Goal: Task Accomplishment & Management: Use online tool/utility

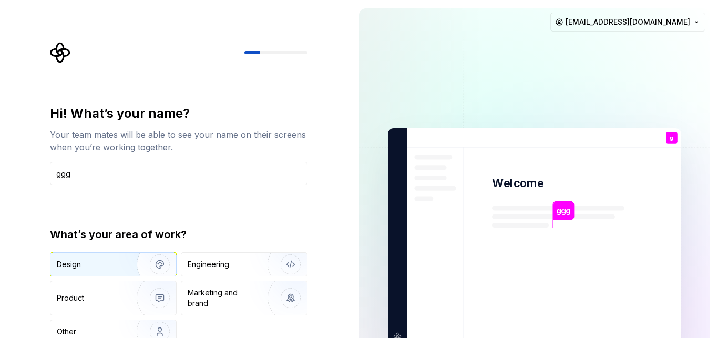
type input "ggg"
click at [97, 257] on div "Design" at bounding box center [113, 264] width 126 height 23
drag, startPoint x: 95, startPoint y: 306, endPoint x: 146, endPoint y: 171, distance: 144.7
click at [146, 171] on div "Hi! What’s your name? Your team mates will be able to see your name on their sc…" at bounding box center [179, 224] width 258 height 239
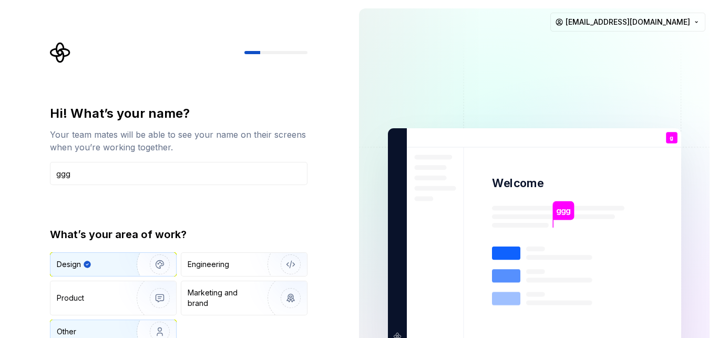
click at [75, 326] on div "Other" at bounding box center [113, 331] width 126 height 23
click at [76, 270] on div "Design" at bounding box center [113, 264] width 126 height 23
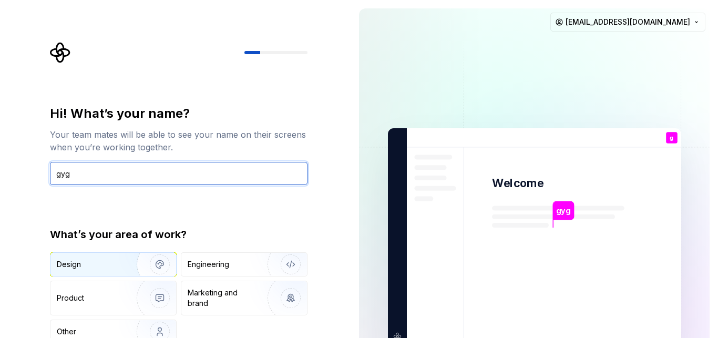
type input "gyg"
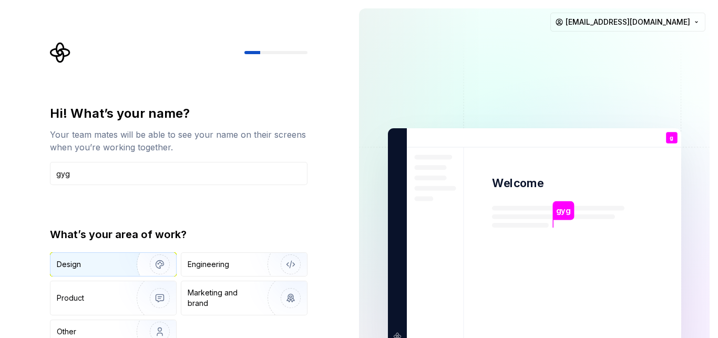
click at [77, 264] on div "Design" at bounding box center [69, 264] width 24 height 11
type button "Design"
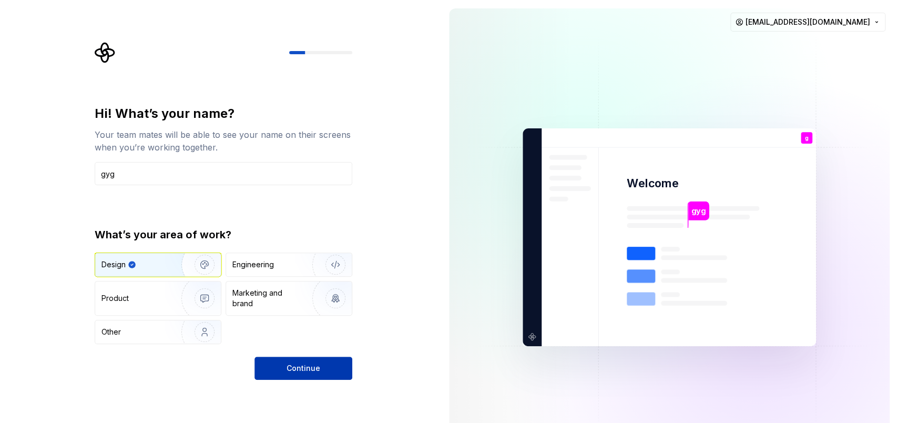
click at [303, 338] on span "Continue" at bounding box center [304, 368] width 34 height 11
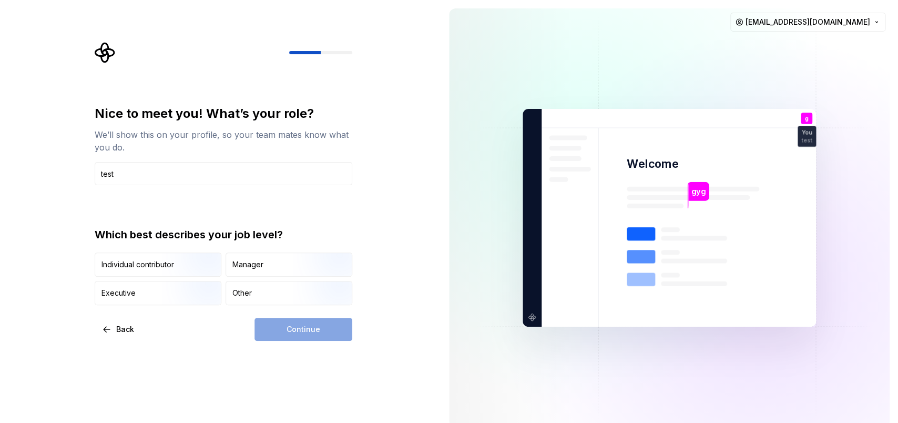
type input "test"
click at [281, 324] on div "Continue" at bounding box center [304, 329] width 98 height 23
click at [181, 261] on img "button" at bounding box center [195, 277] width 67 height 70
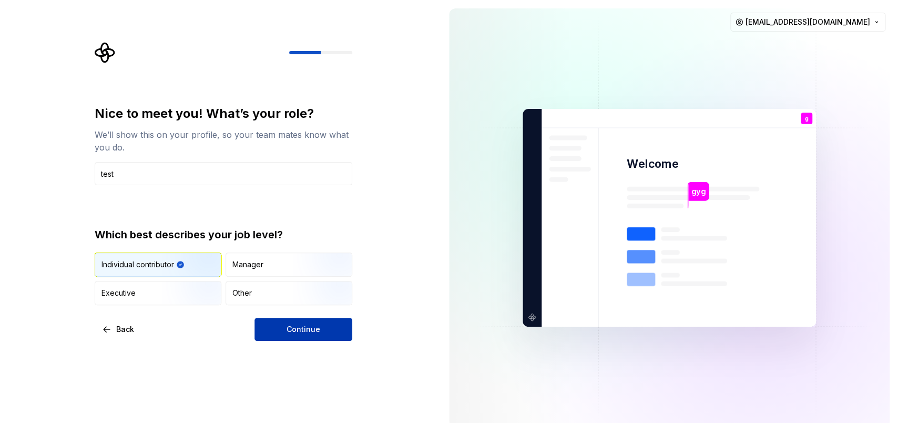
click at [313, 330] on span "Continue" at bounding box center [304, 329] width 34 height 11
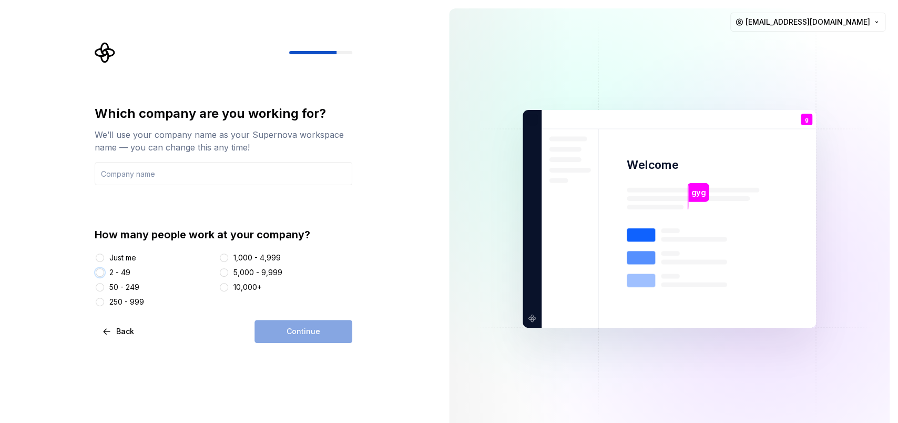
click at [100, 269] on button "2 - 49" at bounding box center [100, 272] width 8 height 8
click at [227, 257] on button "1,000 - 4,999" at bounding box center [224, 258] width 8 height 8
click at [126, 254] on div "Just me" at bounding box center [122, 257] width 27 height 11
click at [104, 254] on button "Just me" at bounding box center [100, 258] width 8 height 8
click at [310, 327] on div "Continue" at bounding box center [304, 331] width 98 height 23
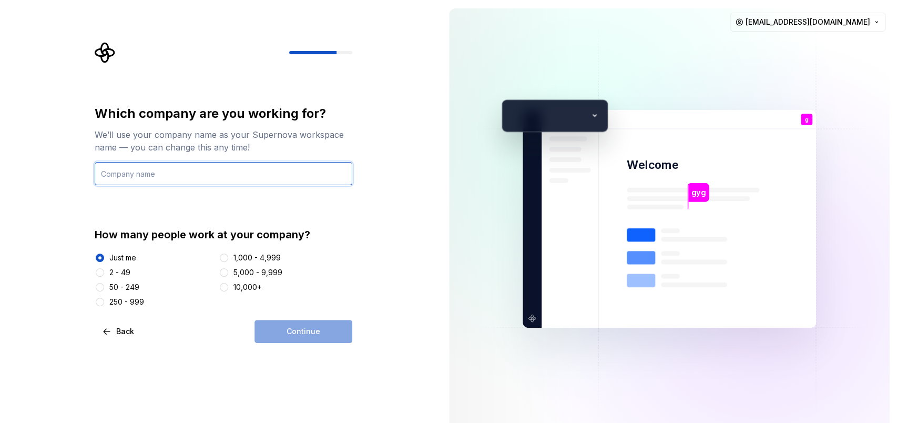
click at [174, 180] on input "text" at bounding box center [224, 173] width 258 height 23
type input "test"
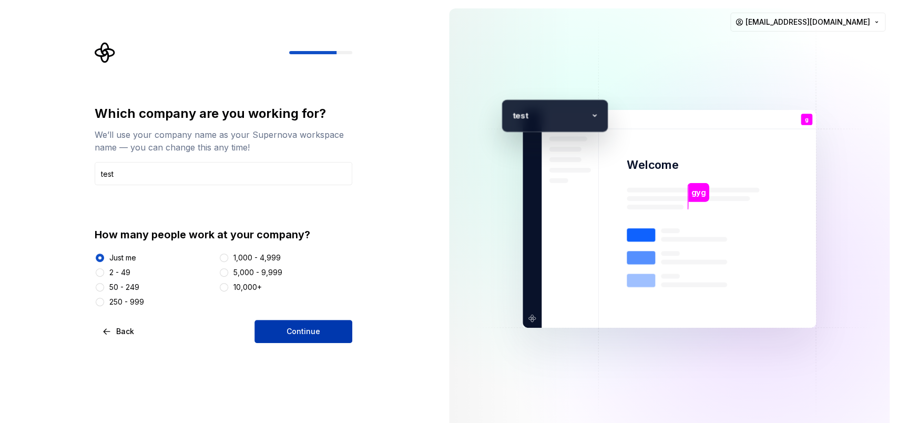
click at [299, 326] on button "Continue" at bounding box center [304, 331] width 98 height 23
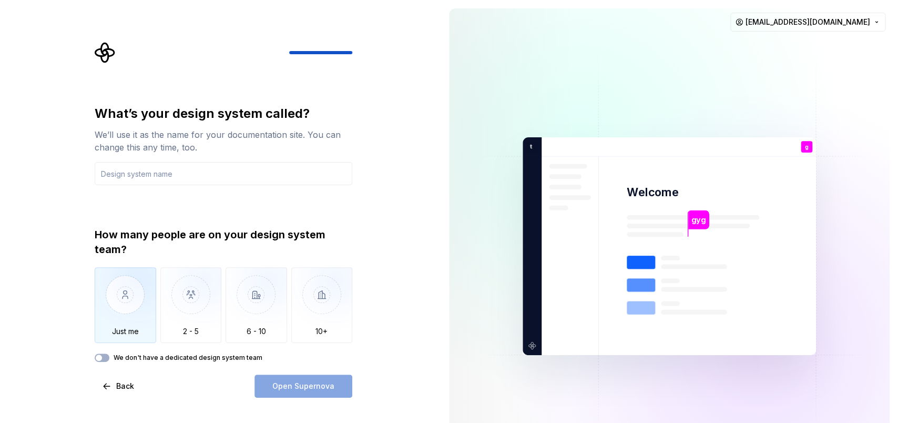
click at [135, 310] on img "button" at bounding box center [126, 302] width 62 height 70
click at [129, 170] on input "text" at bounding box center [224, 173] width 258 height 23
click at [129, 171] on input "text" at bounding box center [224, 173] width 258 height 23
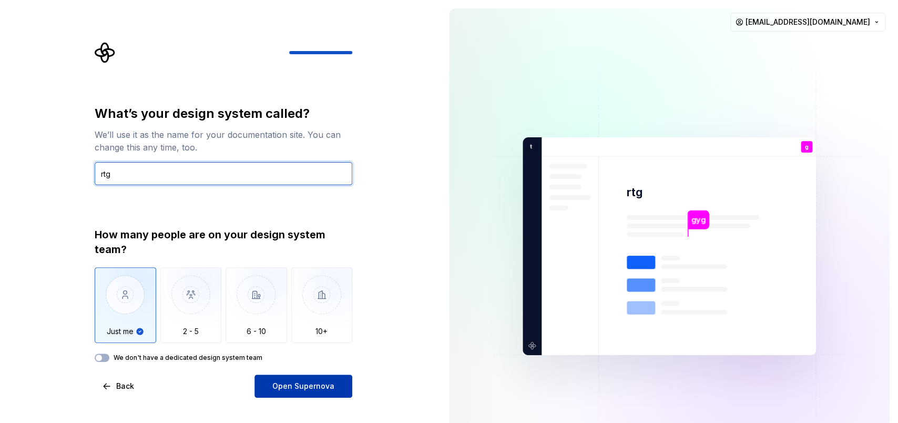
type input "rtg"
click at [294, 338] on span "Open Supernova" at bounding box center [303, 386] width 62 height 11
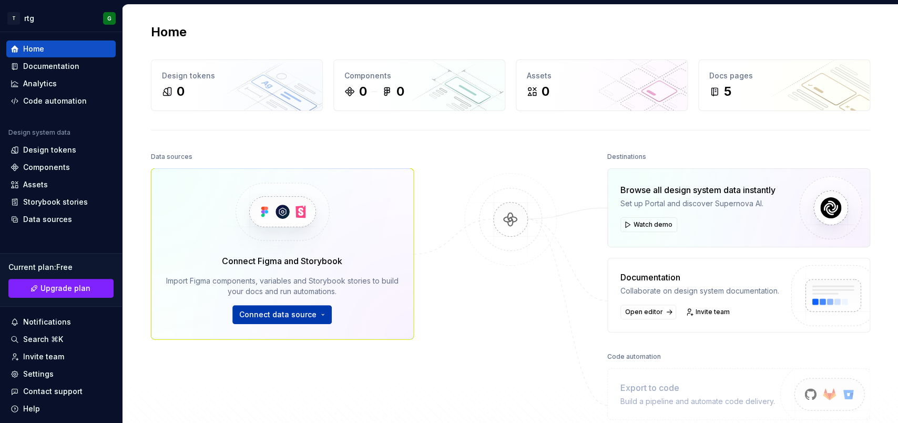
click at [250, 311] on span "Connect data source" at bounding box center [277, 314] width 77 height 11
click at [37, 155] on div "Design tokens" at bounding box center [49, 150] width 53 height 11
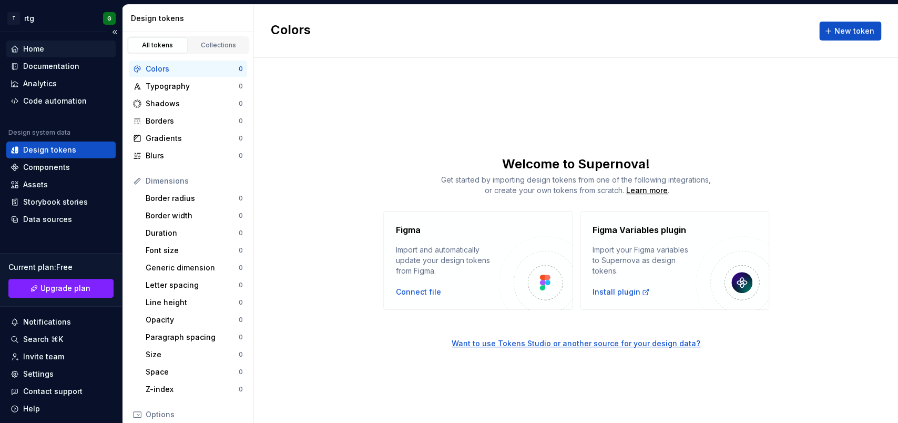
click at [53, 42] on div "Home" at bounding box center [60, 48] width 109 height 17
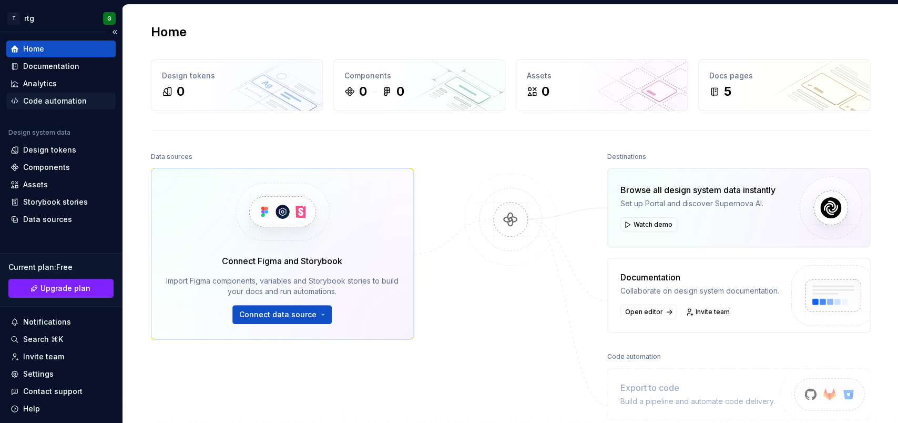
click at [31, 103] on div "Code automation" at bounding box center [55, 101] width 64 height 11
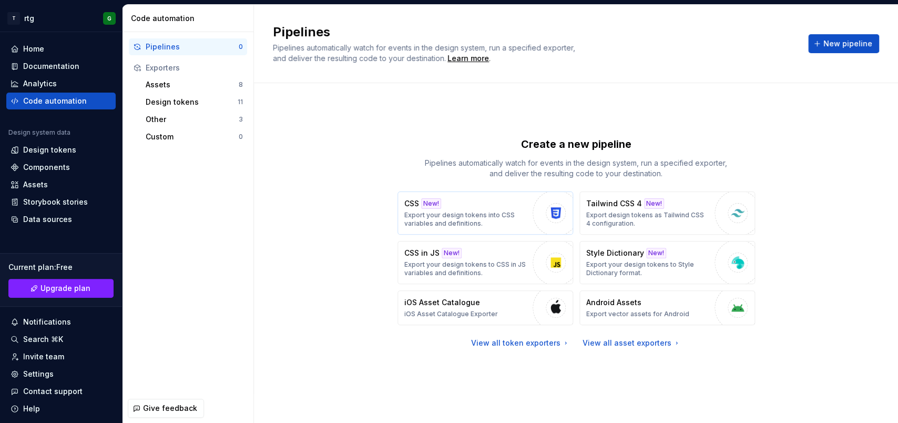
click at [481, 221] on p "Export your design tokens into CSS variables and definitions." at bounding box center [465, 219] width 123 height 17
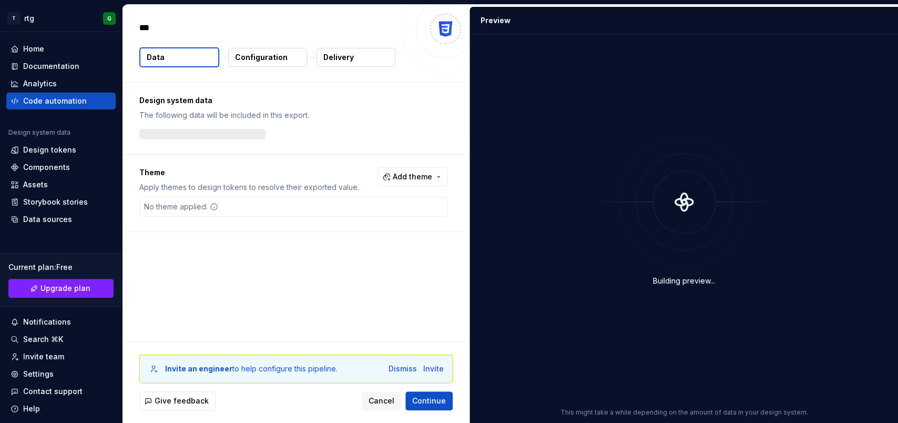
type textarea "*"
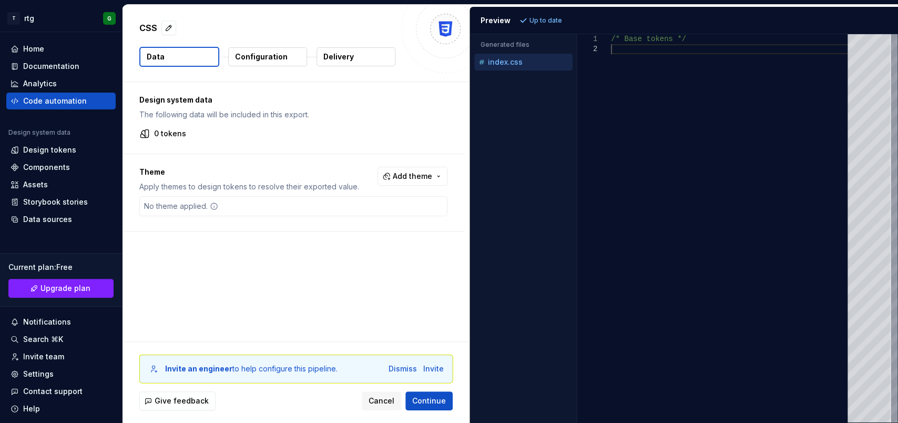
click at [633, 52] on div "/* Base tokens */" at bounding box center [732, 228] width 243 height 388
